Goal: Information Seeking & Learning: Learn about a topic

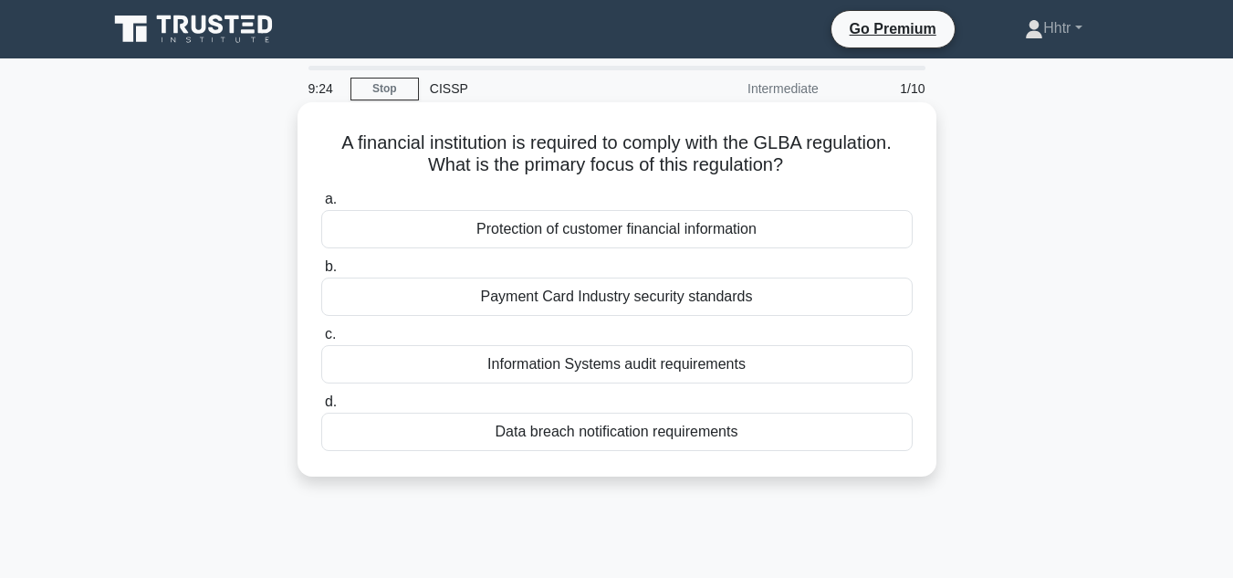
click at [708, 360] on div "Information Systems audit requirements" at bounding box center [616, 364] width 591 height 38
click at [321, 340] on input "c. Information Systems audit requirements" at bounding box center [321, 335] width 0 height 12
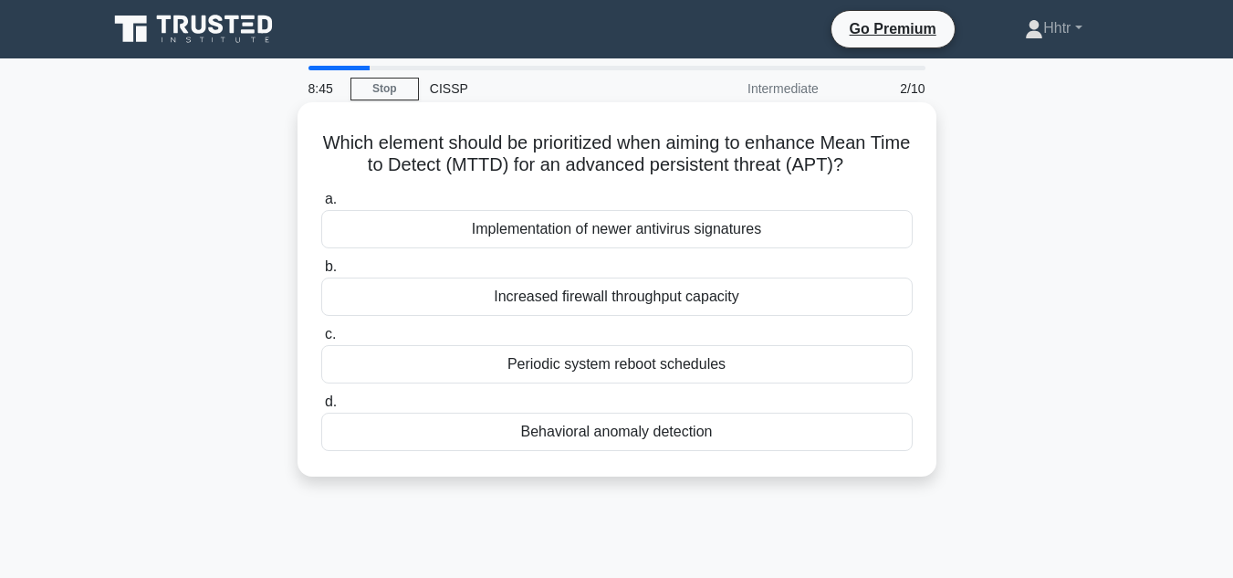
click at [699, 432] on div "Behavioral anomaly detection" at bounding box center [616, 431] width 591 height 38
click at [321, 408] on input "d. Behavioral anomaly detection" at bounding box center [321, 402] width 0 height 12
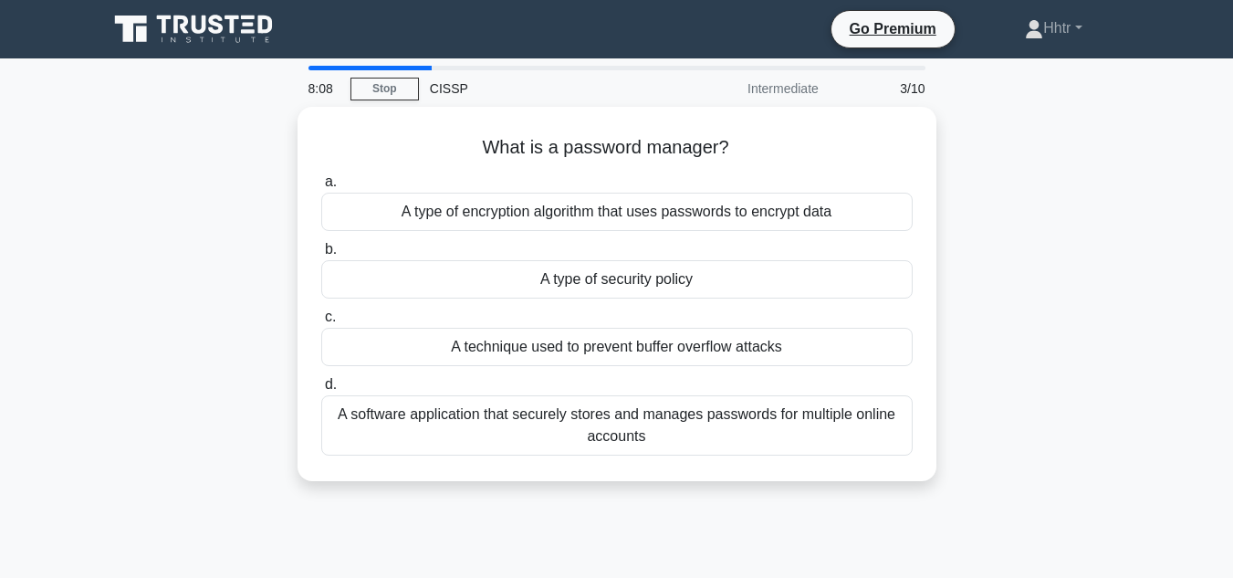
click at [699, 432] on div "A software application that securely stores and manages passwords for multiple …" at bounding box center [616, 425] width 591 height 60
click at [321, 391] on input "d. A software application that securely stores and manages passwords for multip…" at bounding box center [321, 385] width 0 height 12
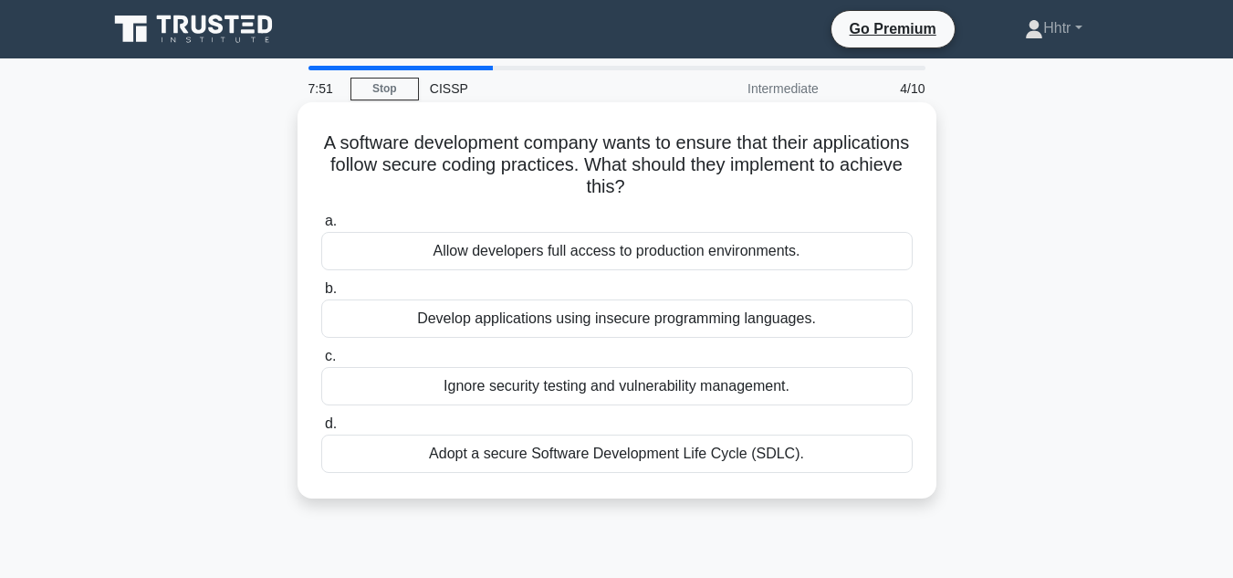
click at [694, 464] on div "Adopt a secure Software Development Life Cycle (SDLC)." at bounding box center [616, 453] width 591 height 38
click at [321, 430] on input "d. Adopt a secure Software Development Life Cycle (SDLC)." at bounding box center [321, 424] width 0 height 12
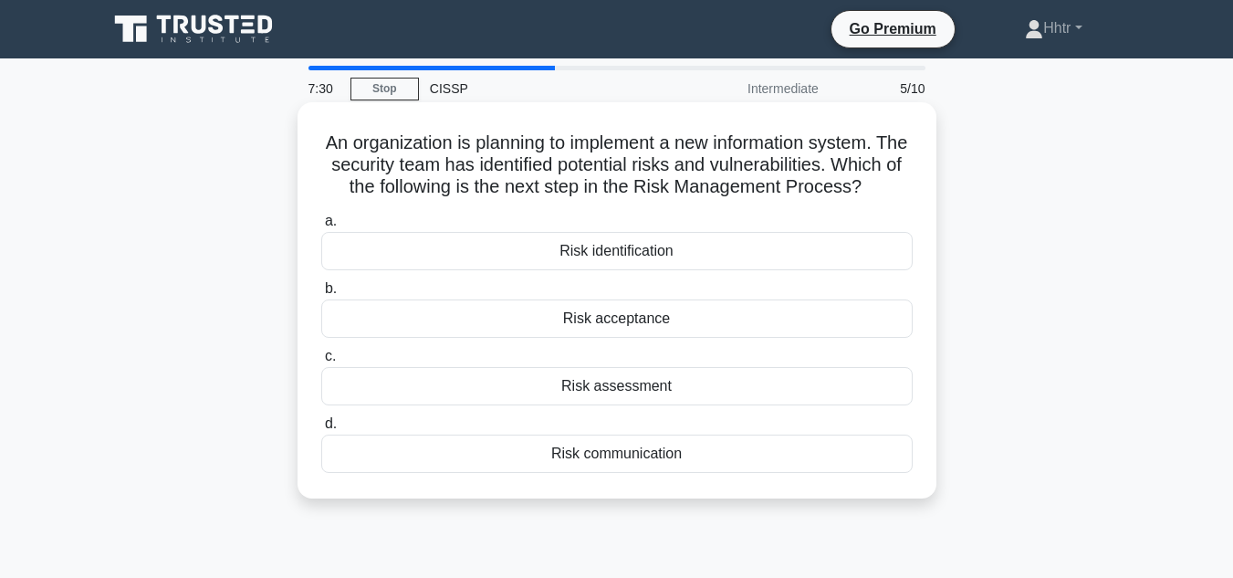
click at [694, 405] on div "Risk assessment" at bounding box center [616, 386] width 591 height 38
click at [321, 362] on input "c. Risk assessment" at bounding box center [321, 356] width 0 height 12
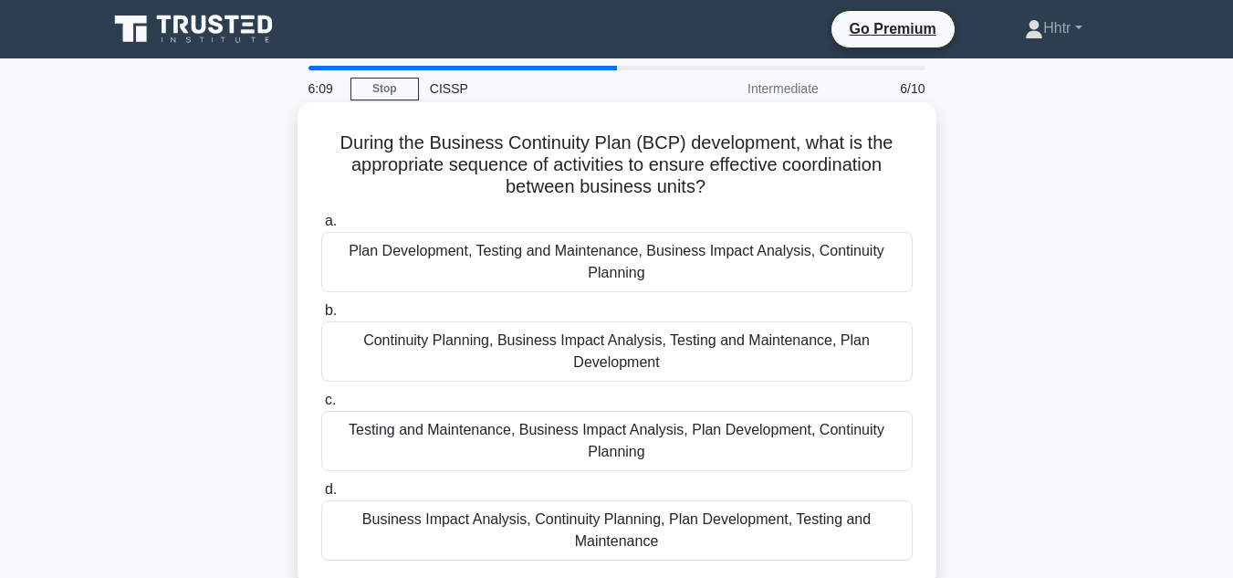
click at [706, 355] on div "Continuity Planning, Business Impact Analysis, Testing and Maintenance, Plan De…" at bounding box center [616, 351] width 591 height 60
click at [321, 317] on input "b. Continuity Planning, Business Impact Analysis, Testing and Maintenance, Plan…" at bounding box center [321, 311] width 0 height 12
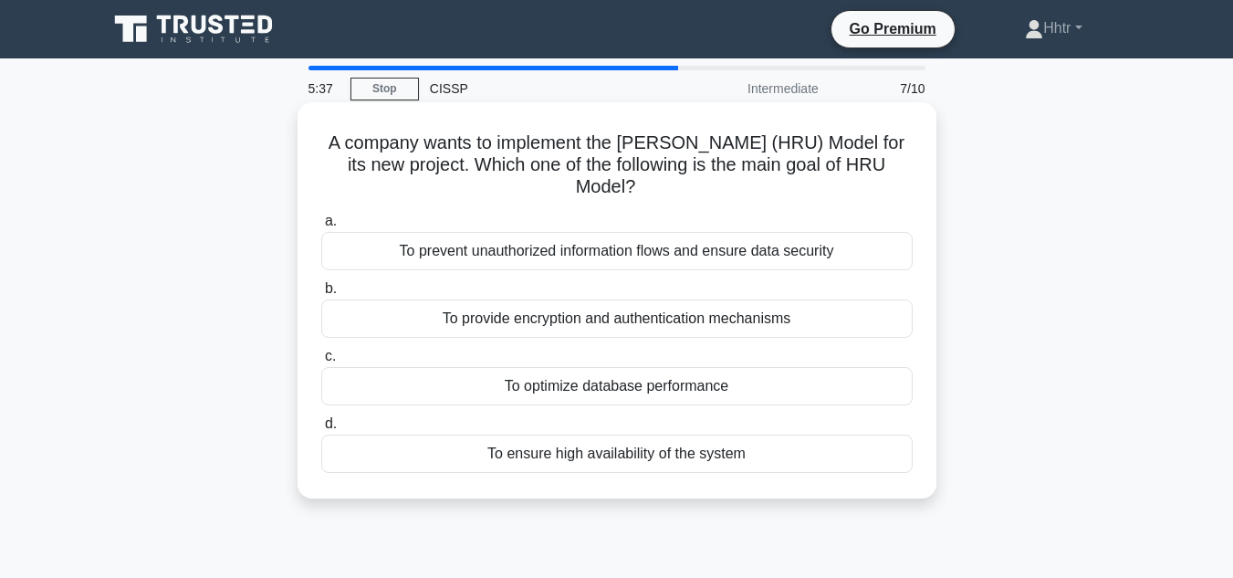
click at [684, 245] on div "To prevent unauthorized information flows and ensure data security" at bounding box center [616, 251] width 591 height 38
click at [321, 227] on input "a. To prevent unauthorized information flows and ensure data security" at bounding box center [321, 221] width 0 height 12
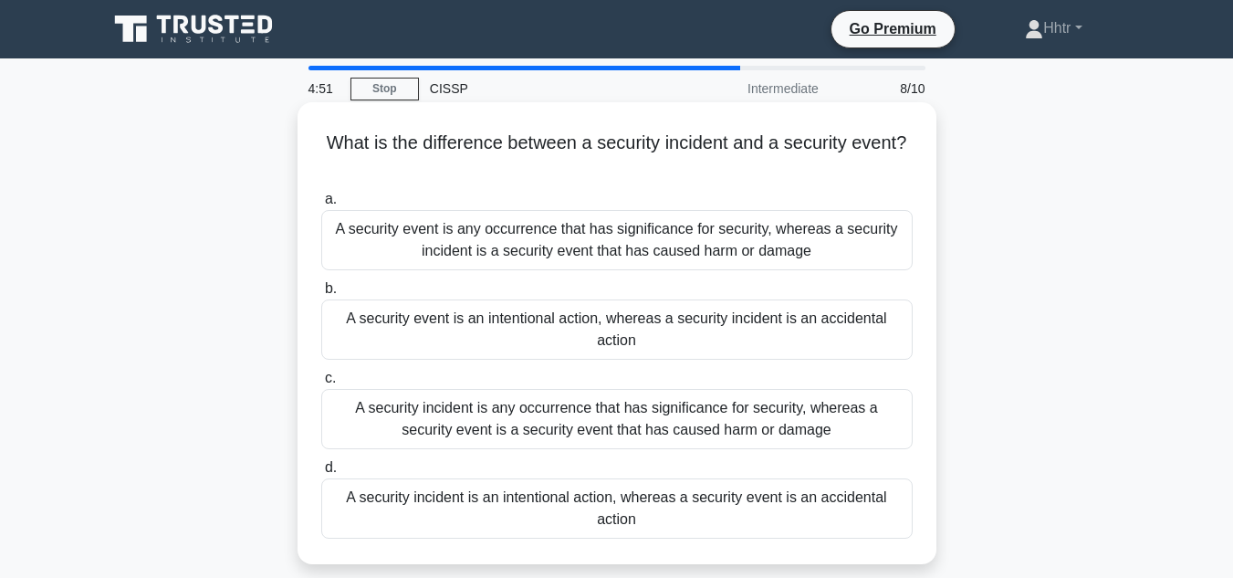
click at [625, 253] on div "A security event is any occurrence that has significance for security, whereas …" at bounding box center [616, 240] width 591 height 60
click at [321, 205] on input "a. A security event is any occurrence that has significance for security, where…" at bounding box center [321, 199] width 0 height 12
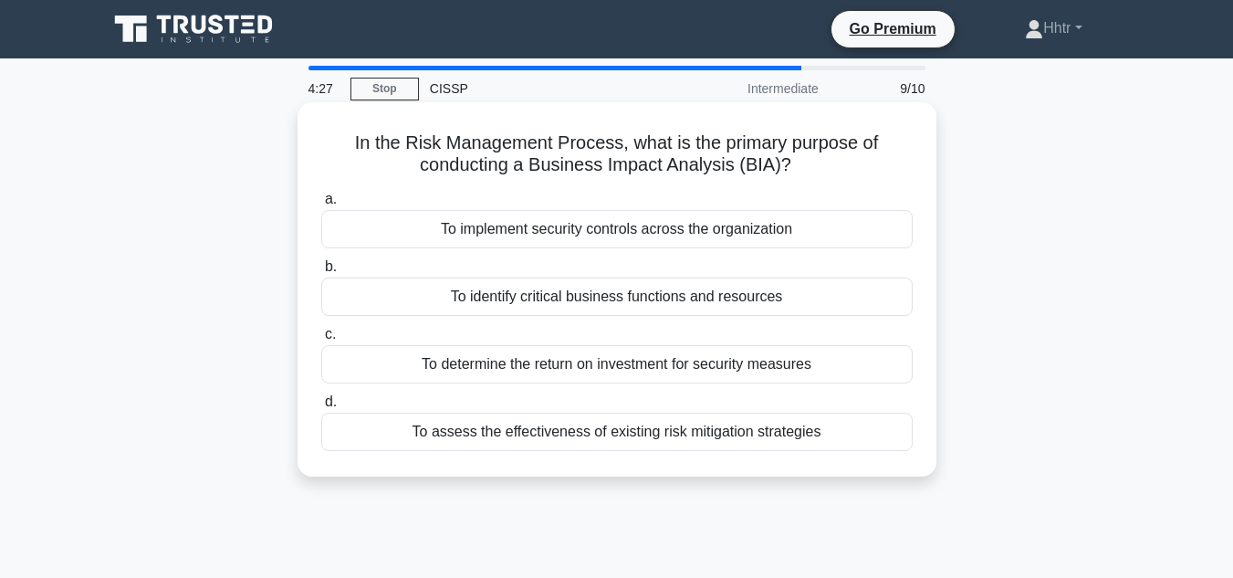
click at [607, 435] on div "To assess the effectiveness of existing risk mitigation strategies" at bounding box center [616, 431] width 591 height 38
click at [321, 408] on input "d. To assess the effectiveness of existing risk mitigation strategies" at bounding box center [321, 402] width 0 height 12
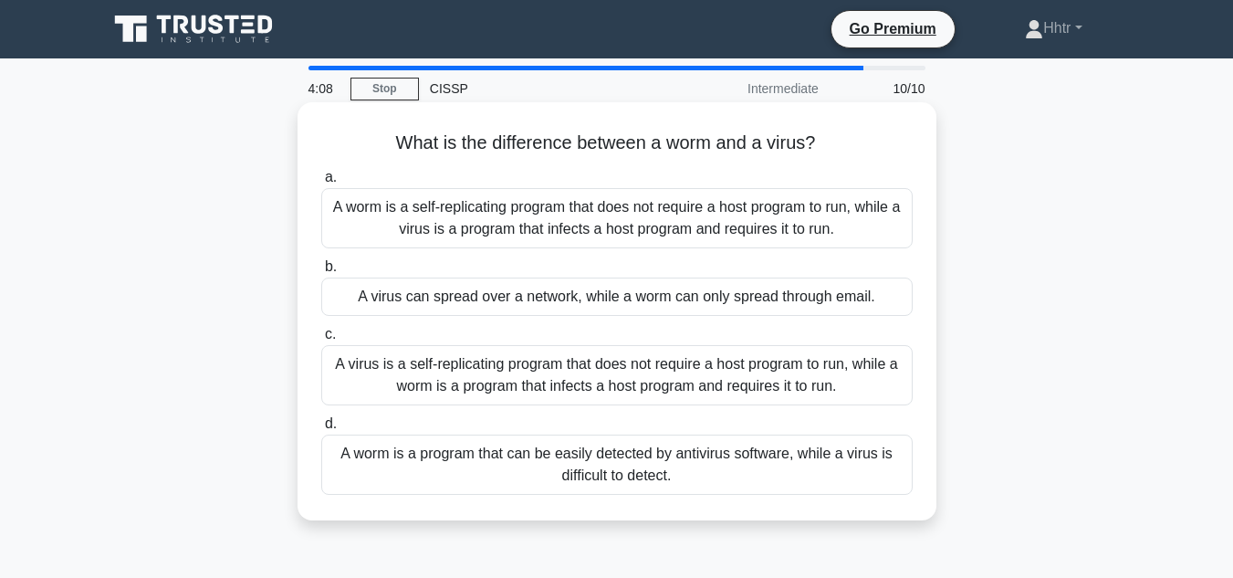
click at [612, 369] on div "A virus is a self-replicating program that does not require a host program to r…" at bounding box center [616, 375] width 591 height 60
click at [321, 340] on input "c. A virus is a self-replicating program that does not require a host program t…" at bounding box center [321, 335] width 0 height 12
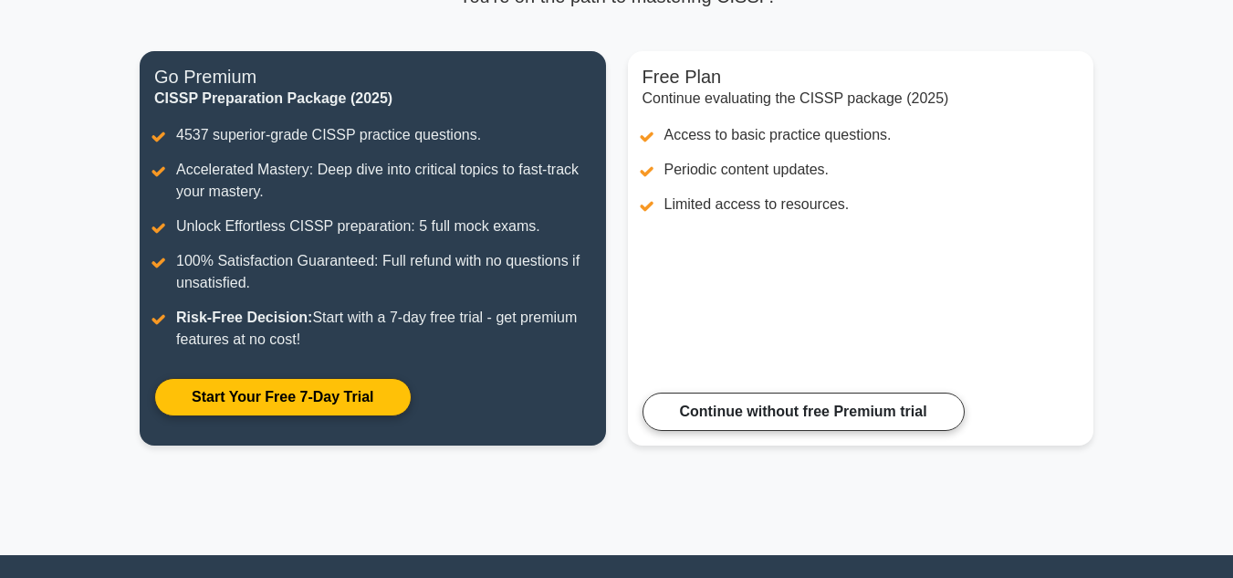
scroll to position [195, 0]
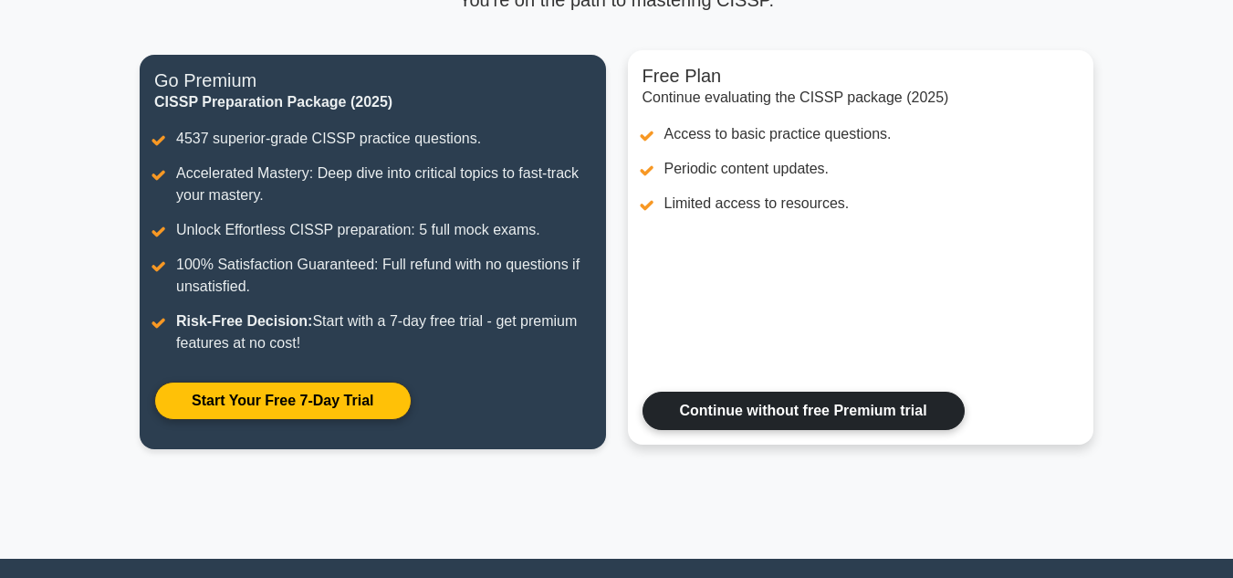
click at [686, 415] on link "Continue without free Premium trial" at bounding box center [803, 410] width 322 height 38
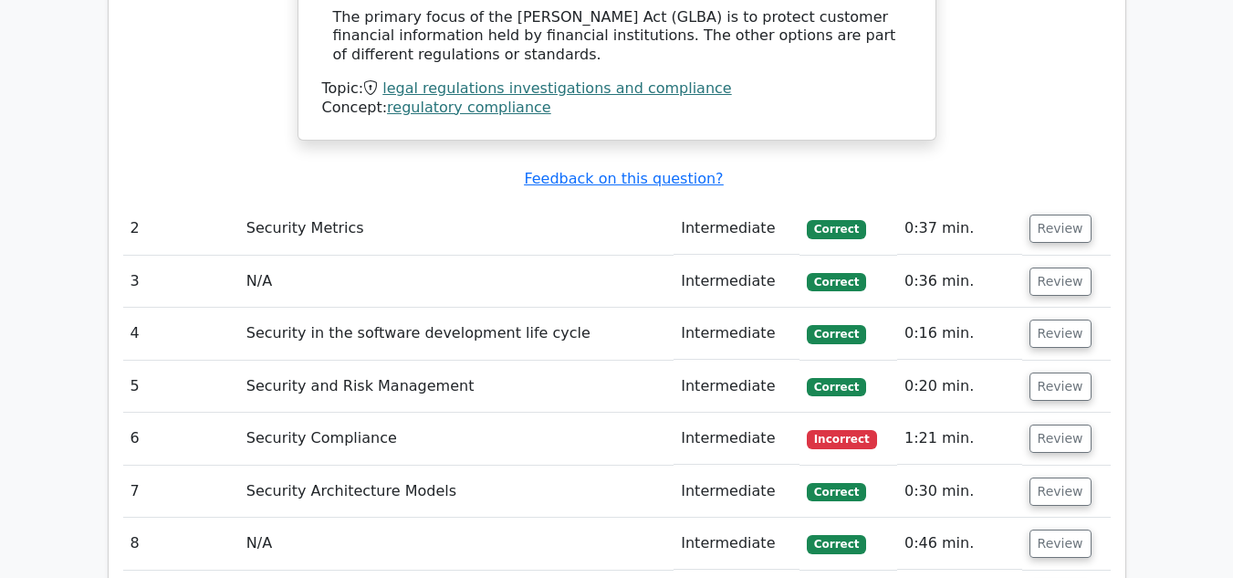
scroll to position [2008, 0]
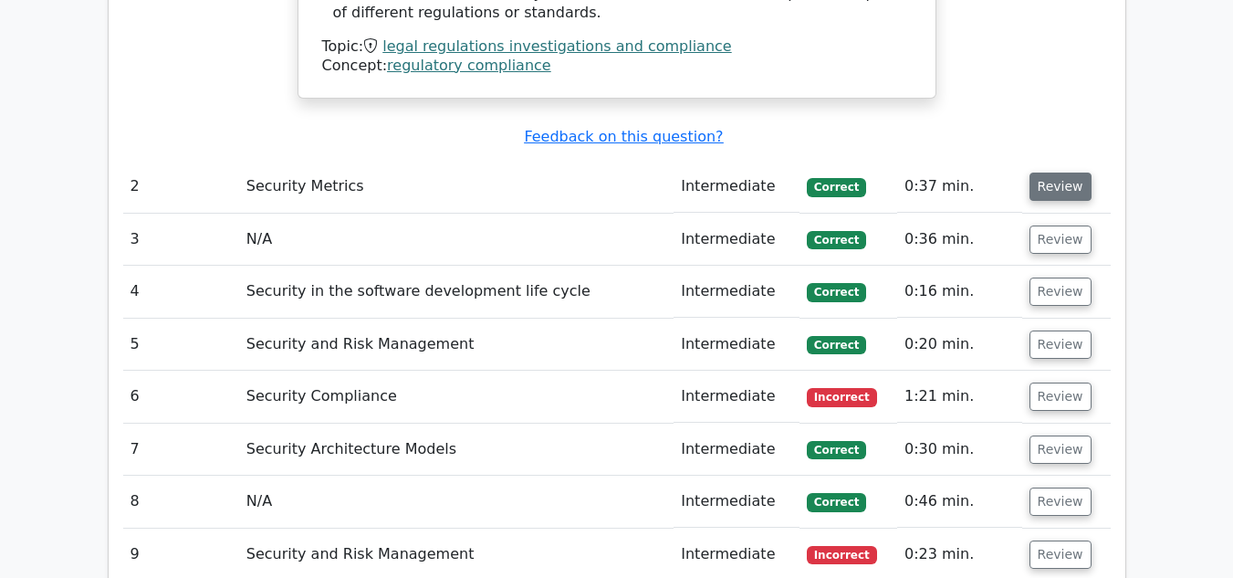
click at [1057, 172] on button "Review" at bounding box center [1060, 186] width 62 height 28
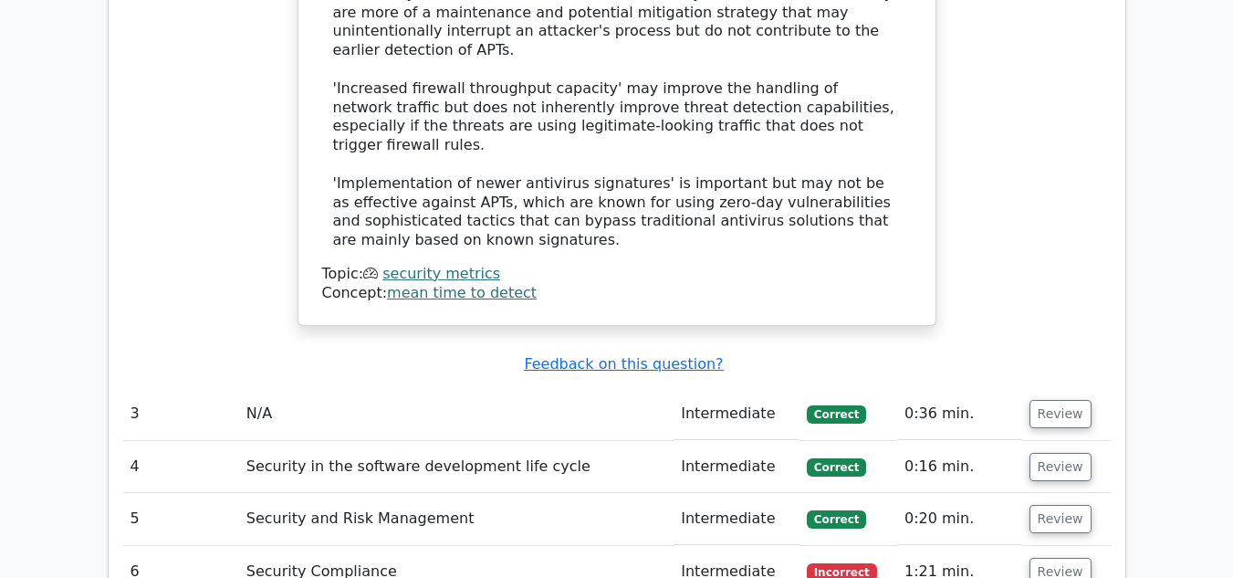
scroll to position [2920, 0]
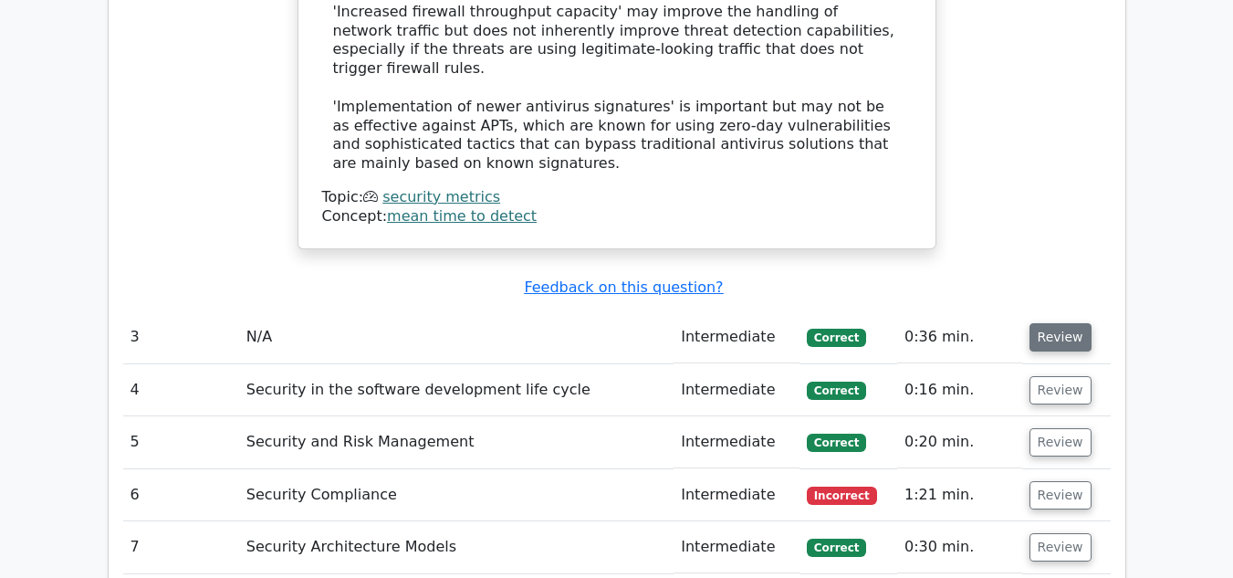
click at [1029, 323] on button "Review" at bounding box center [1060, 337] width 62 height 28
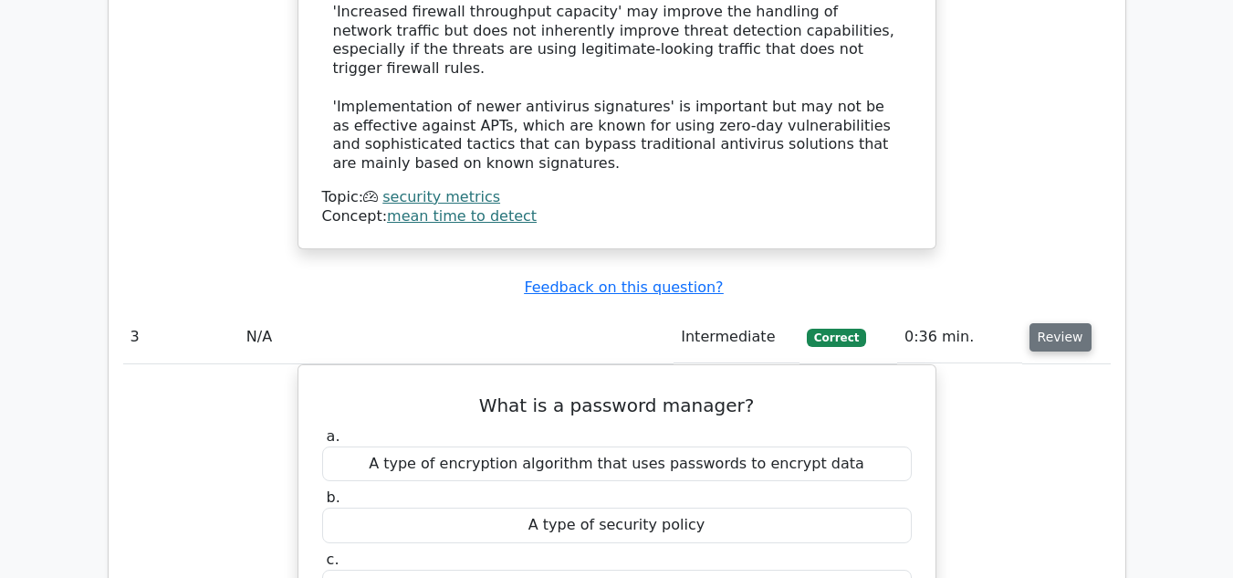
click at [1043, 323] on button "Review" at bounding box center [1060, 337] width 62 height 28
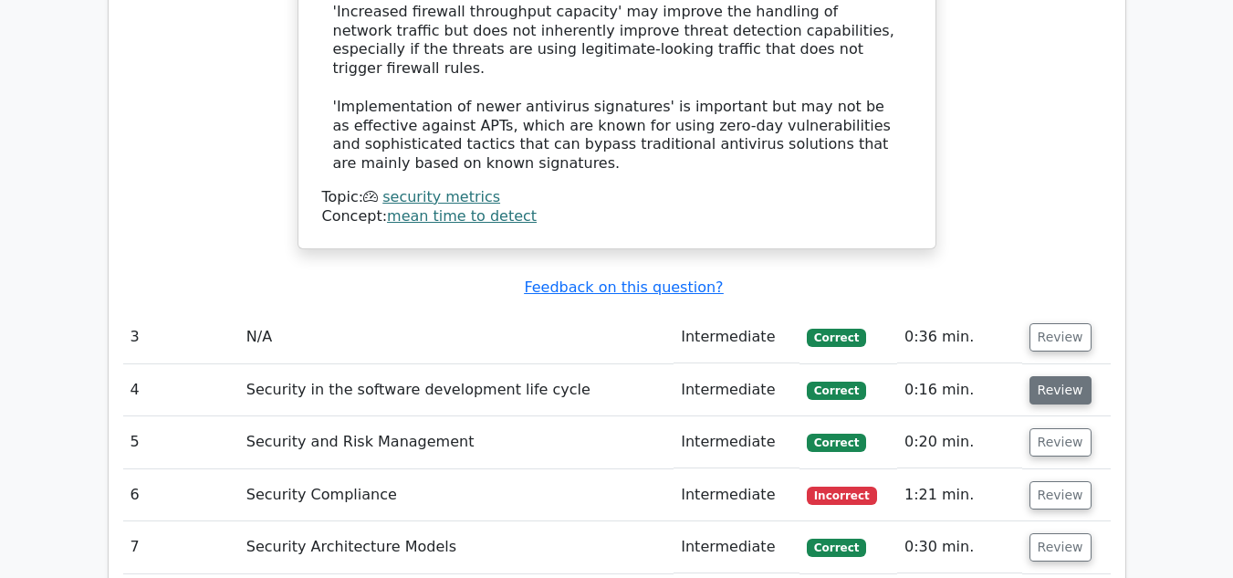
click at [1051, 376] on button "Review" at bounding box center [1060, 390] width 62 height 28
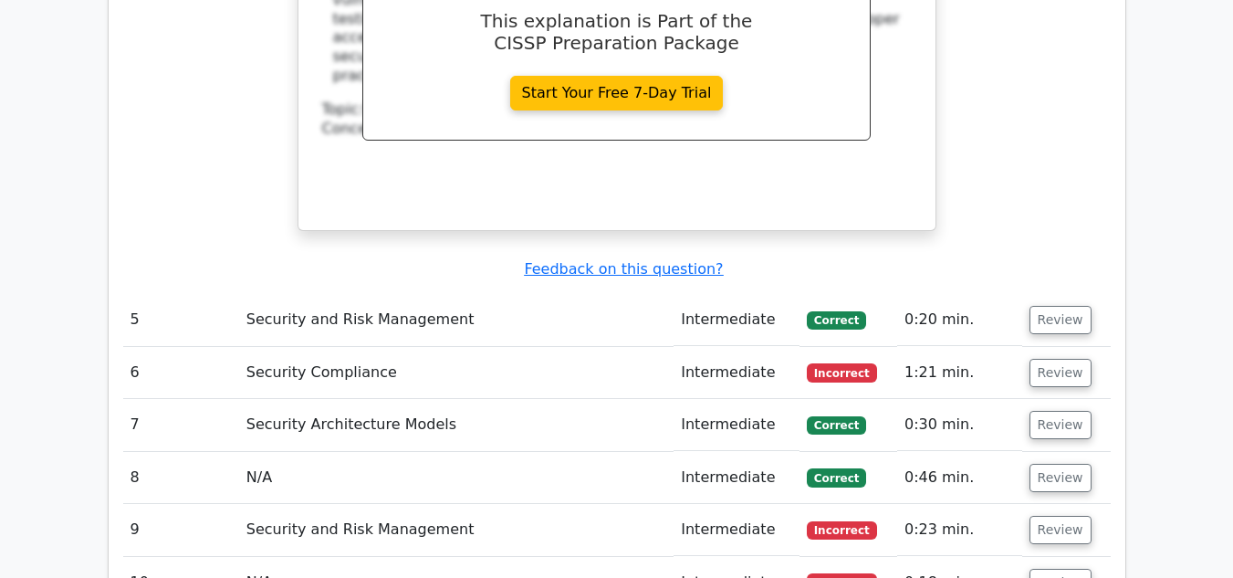
scroll to position [3833, 0]
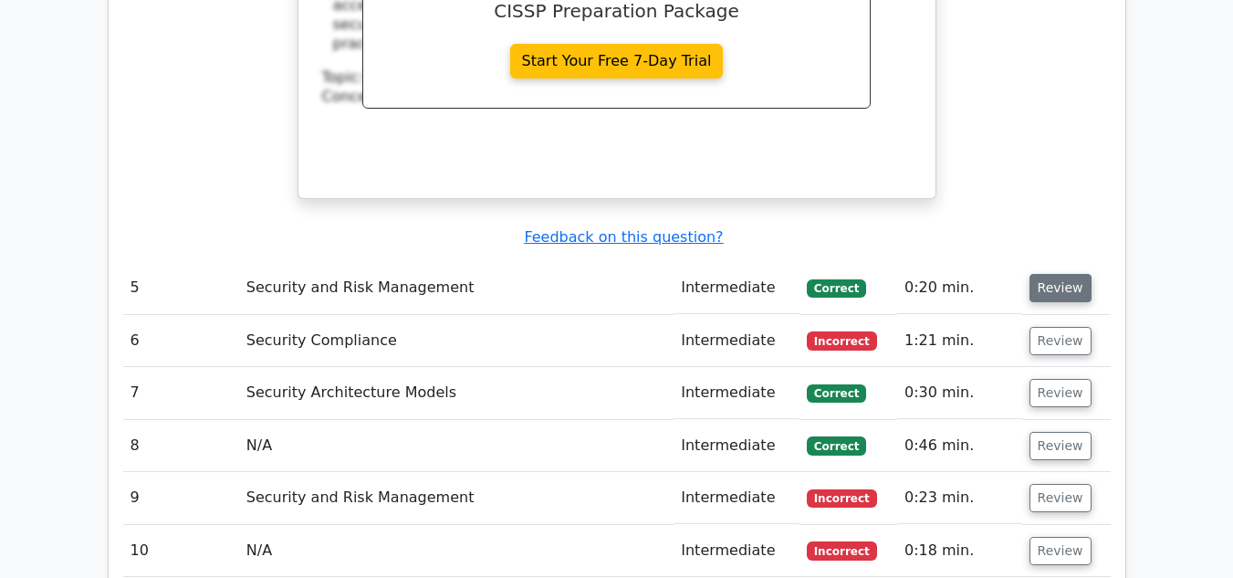
click at [1048, 274] on button "Review" at bounding box center [1060, 288] width 62 height 28
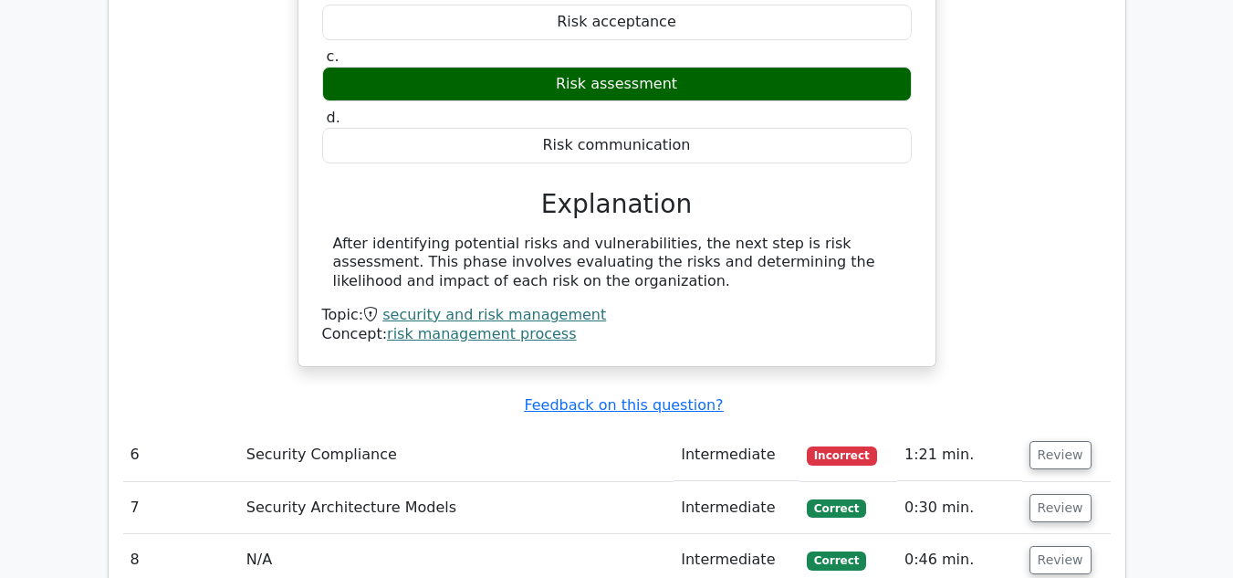
scroll to position [4472, 0]
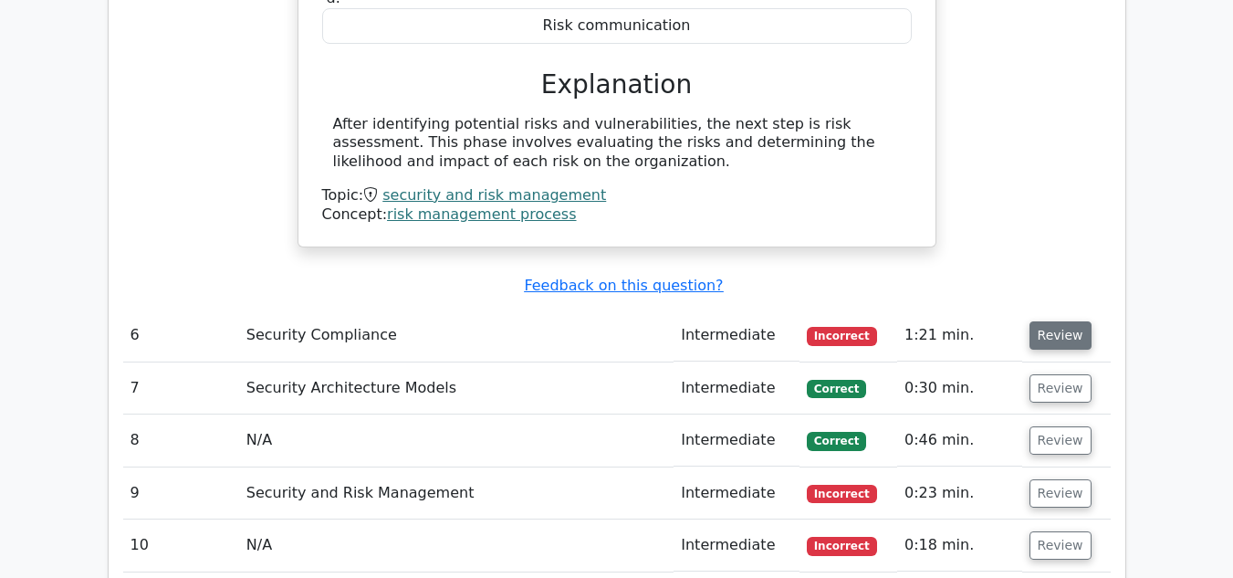
click at [1070, 321] on button "Review" at bounding box center [1060, 335] width 62 height 28
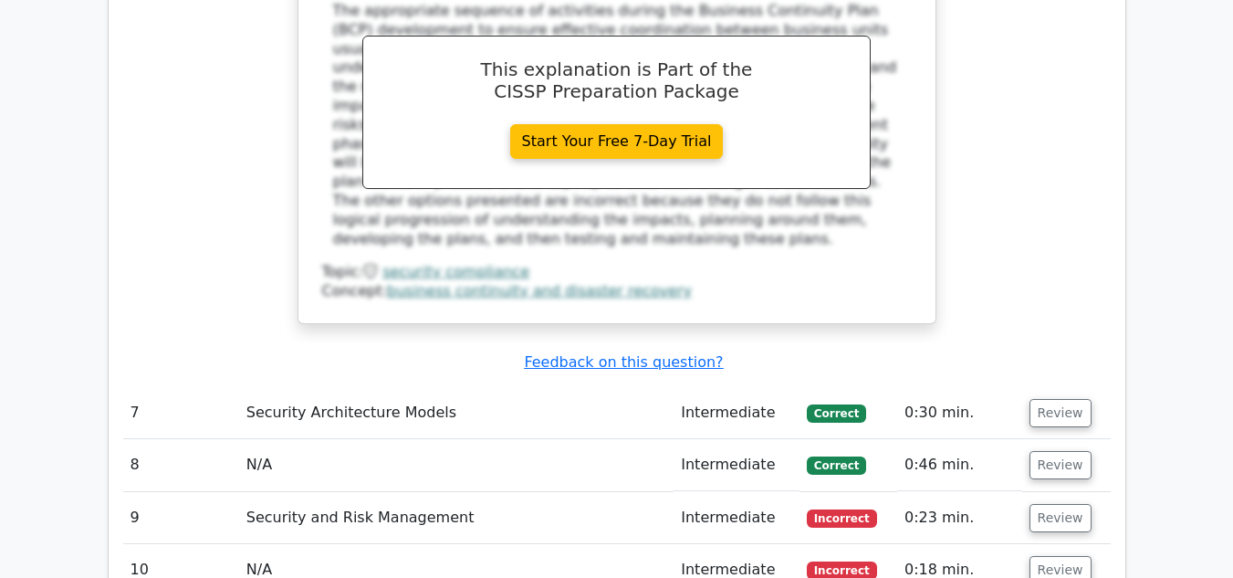
scroll to position [5384, 0]
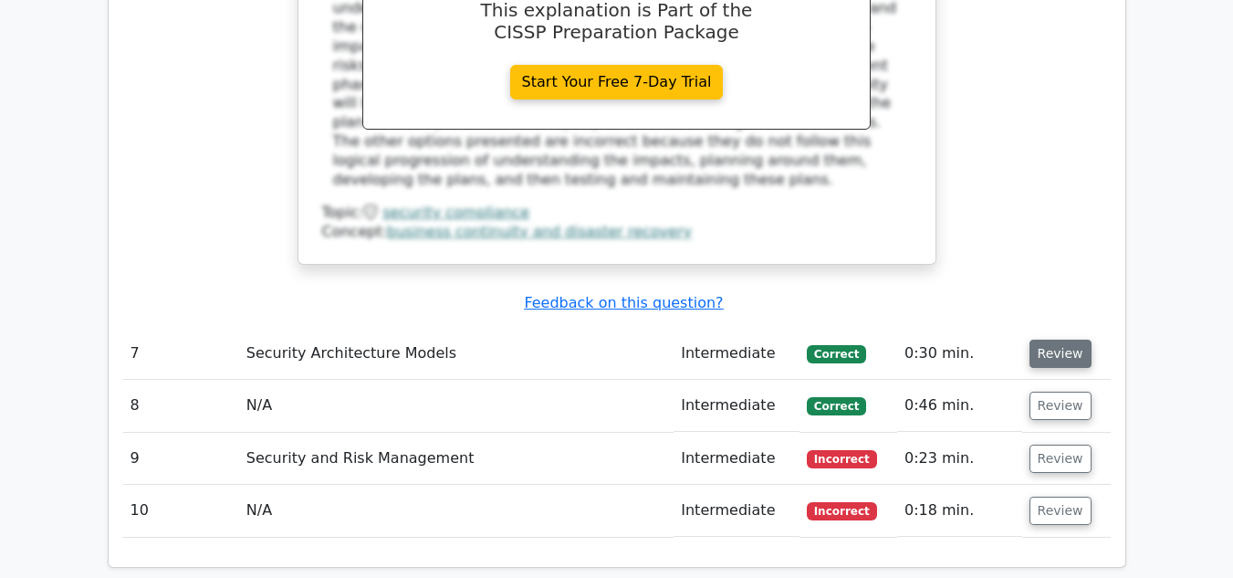
click at [1037, 339] on button "Review" at bounding box center [1060, 353] width 62 height 28
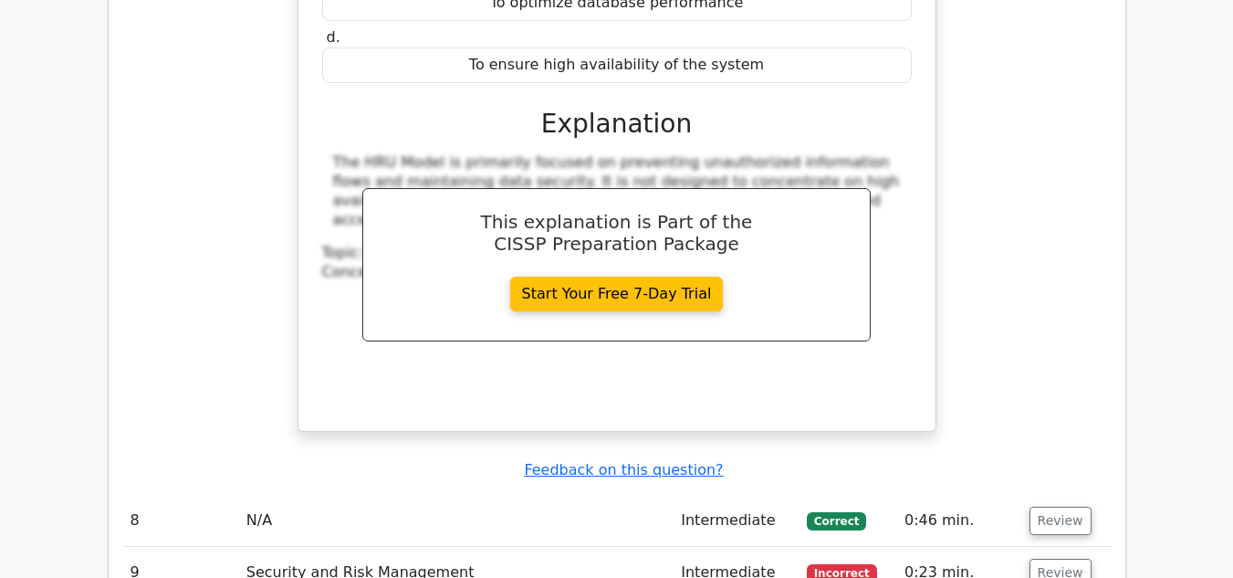
scroll to position [6114, 0]
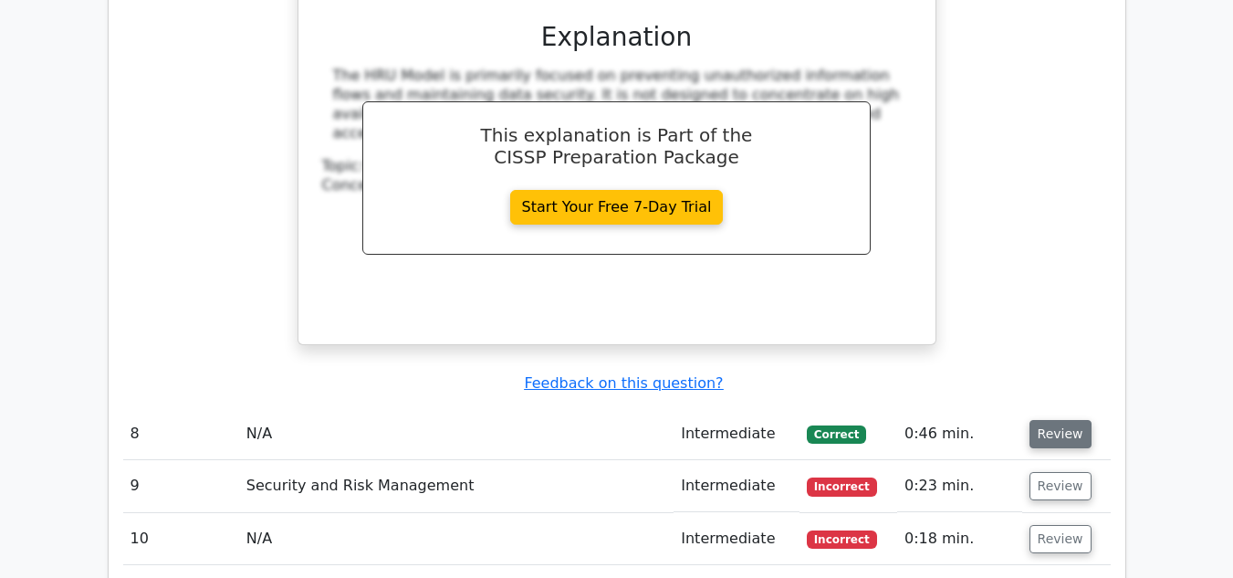
click at [1048, 420] on button "Review" at bounding box center [1060, 434] width 62 height 28
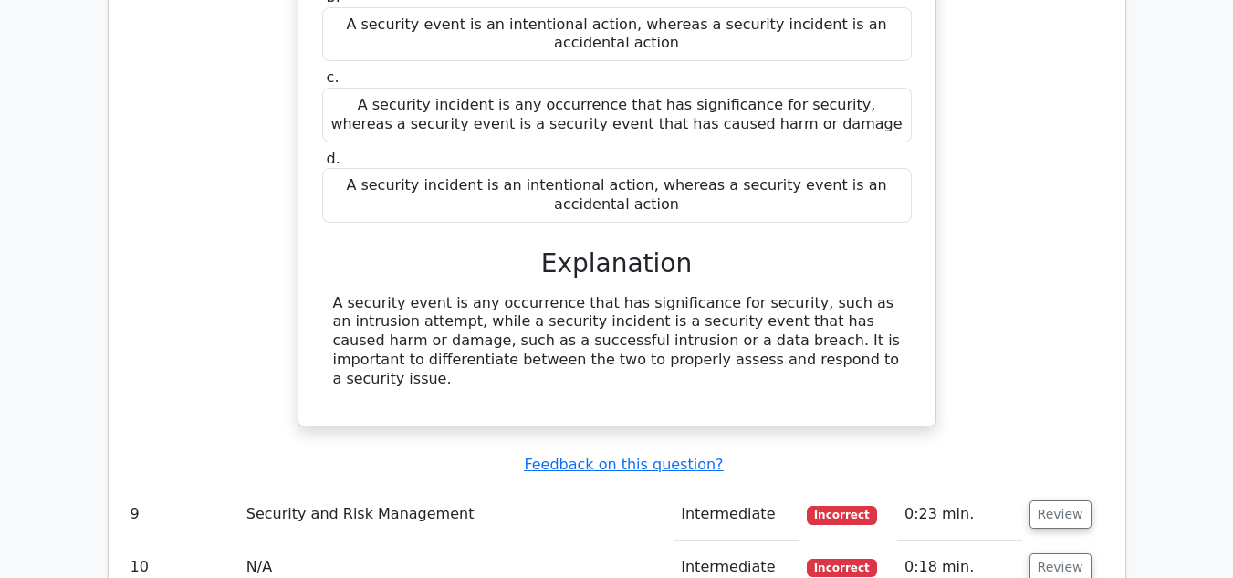
scroll to position [6753, 0]
click at [1040, 499] on button "Review" at bounding box center [1060, 513] width 62 height 28
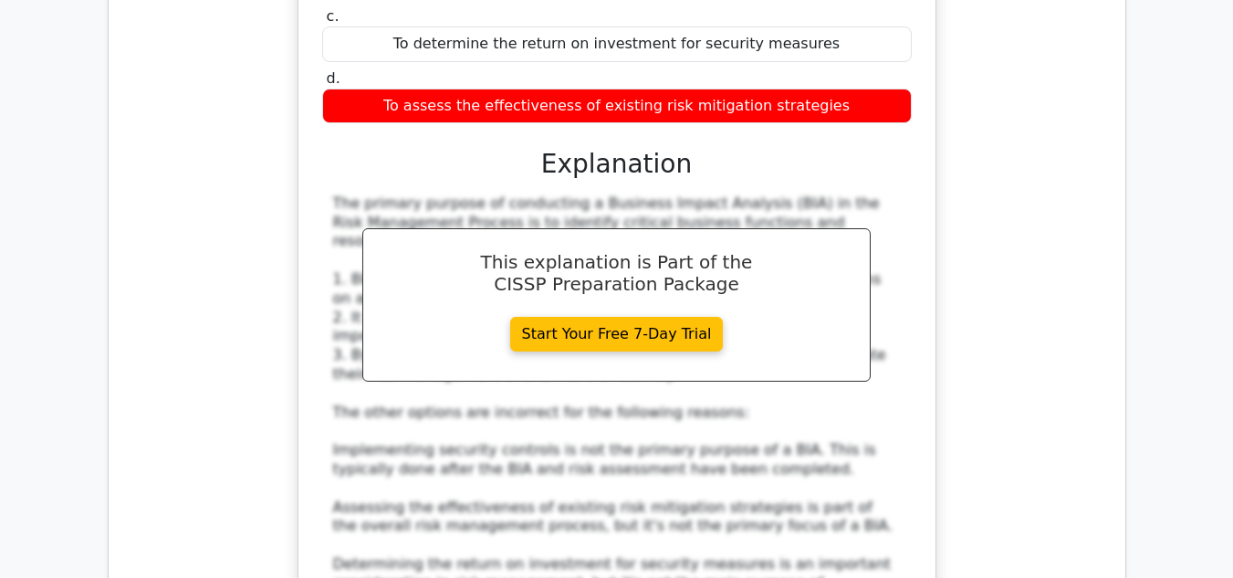
scroll to position [7848, 0]
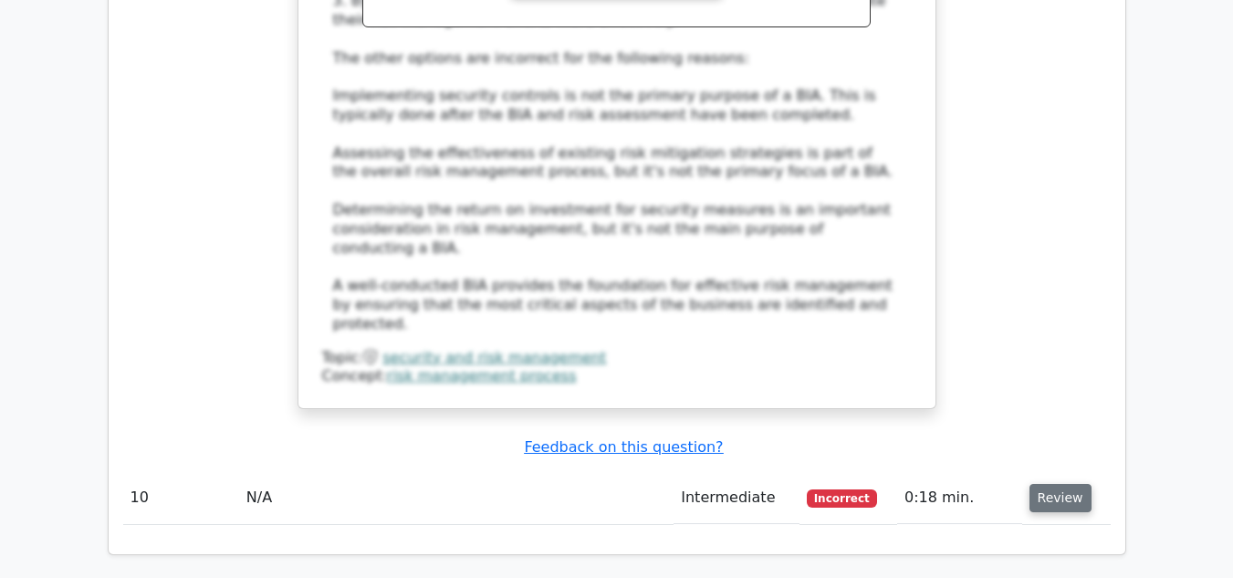
click at [1067, 484] on button "Review" at bounding box center [1060, 498] width 62 height 28
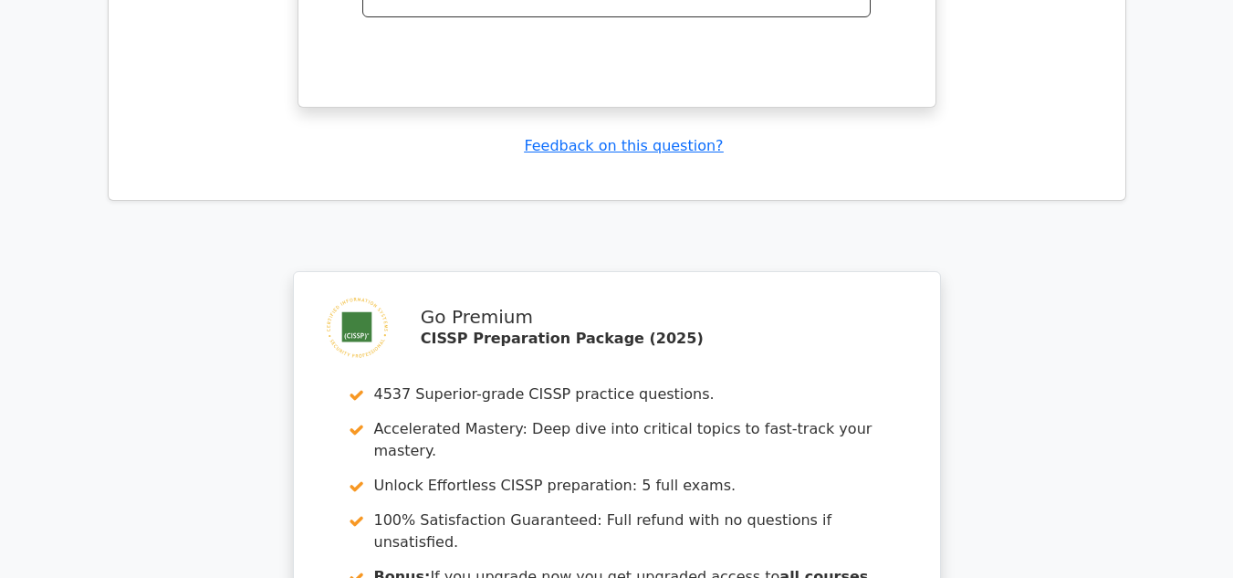
scroll to position [9034, 0]
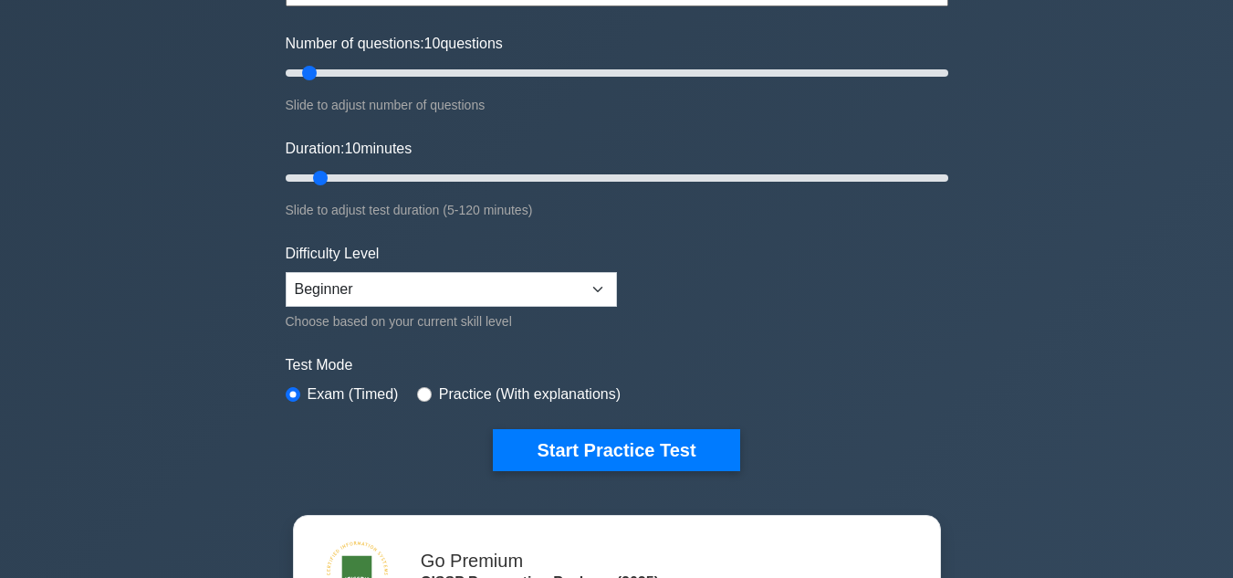
scroll to position [274, 0]
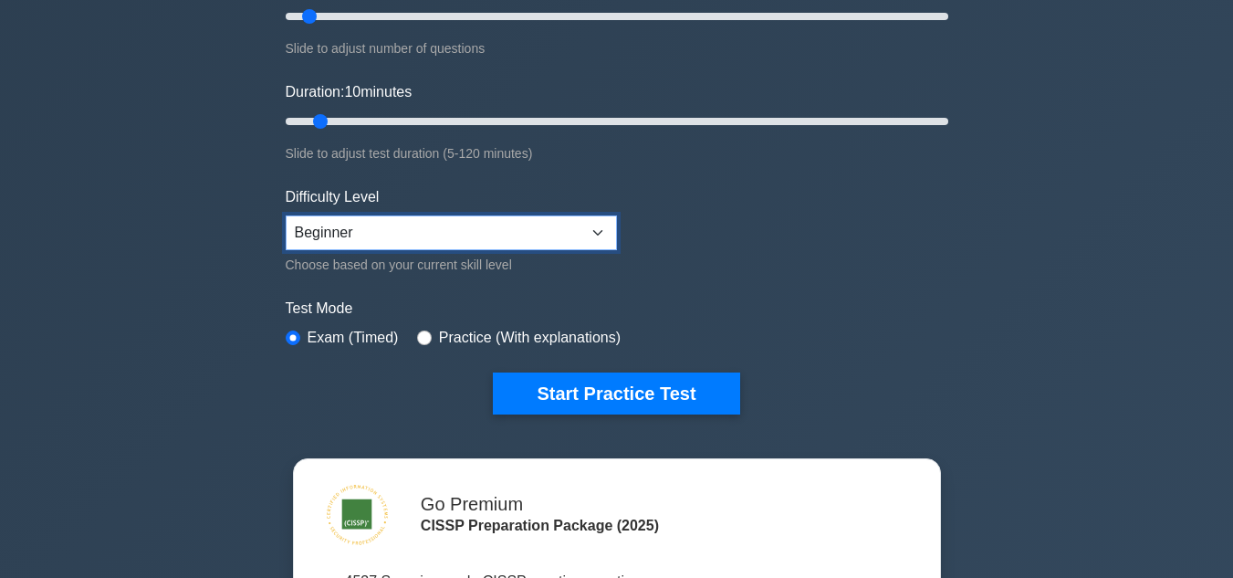
drag, startPoint x: 565, startPoint y: 230, endPoint x: 510, endPoint y: 245, distance: 56.9
click at [565, 230] on select "Beginner Intermediate Expert" at bounding box center [451, 232] width 331 height 35
select select "expert"
click at [286, 215] on select "Beginner Intermediate Expert" at bounding box center [451, 232] width 331 height 35
click at [774, 235] on form "Topics Security and Risk Management Asset Security Security Architecture and En…" at bounding box center [617, 132] width 663 height 564
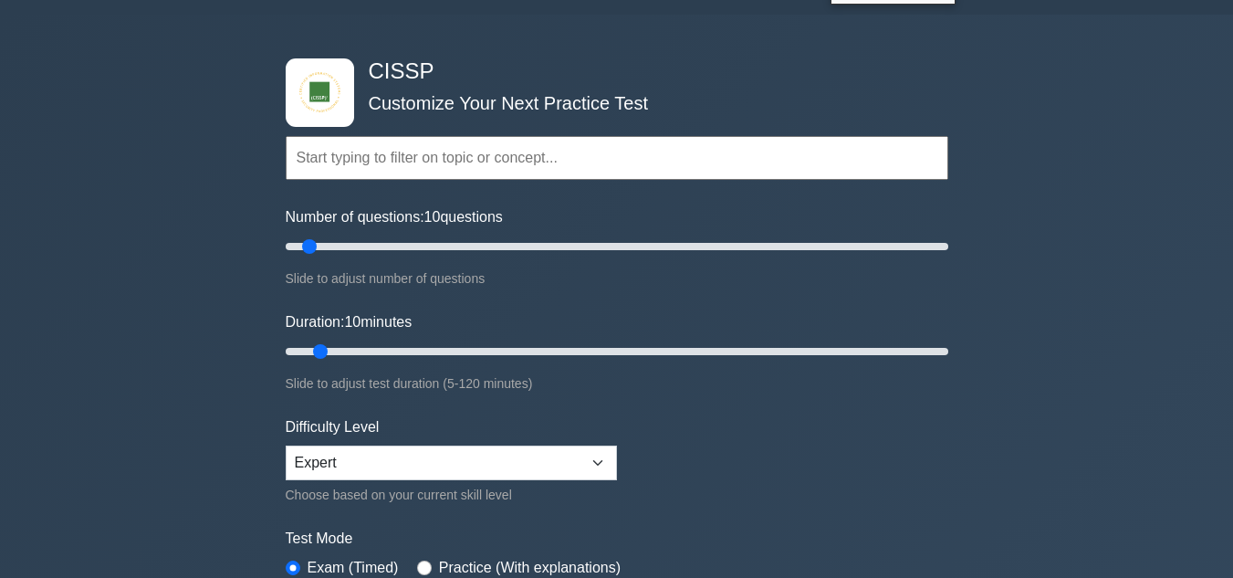
scroll to position [0, 0]
